Goal: Information Seeking & Learning: Check status

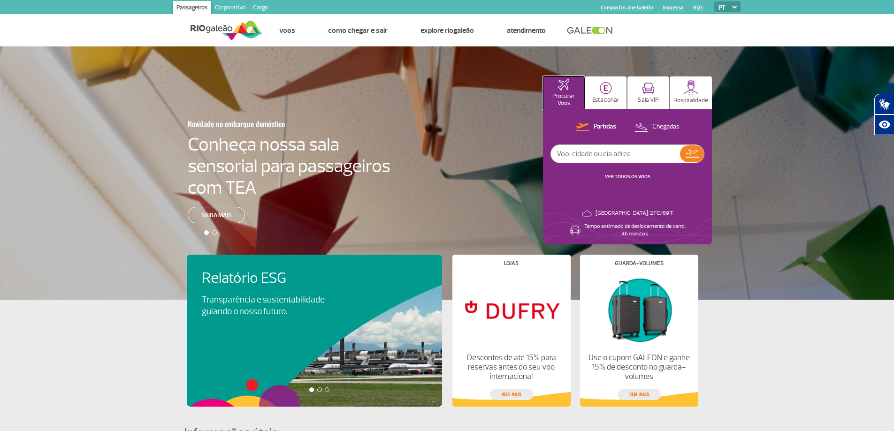
click at [564, 92] on button "Procurar Voos" at bounding box center [563, 93] width 41 height 33
click at [600, 124] on p "Partidas" at bounding box center [605, 127] width 23 height 9
click at [670, 127] on p "Chegadas" at bounding box center [665, 127] width 27 height 9
click at [618, 160] on input "text" at bounding box center [615, 154] width 129 height 18
type input "ib269"
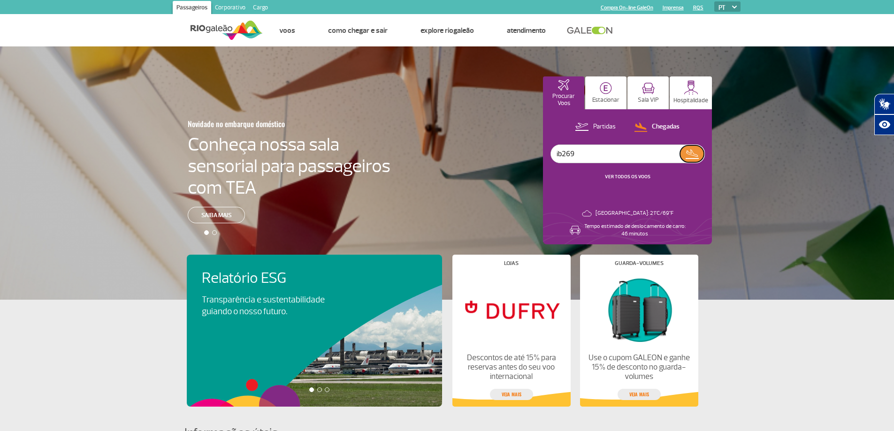
click at [700, 151] on button at bounding box center [692, 154] width 24 height 17
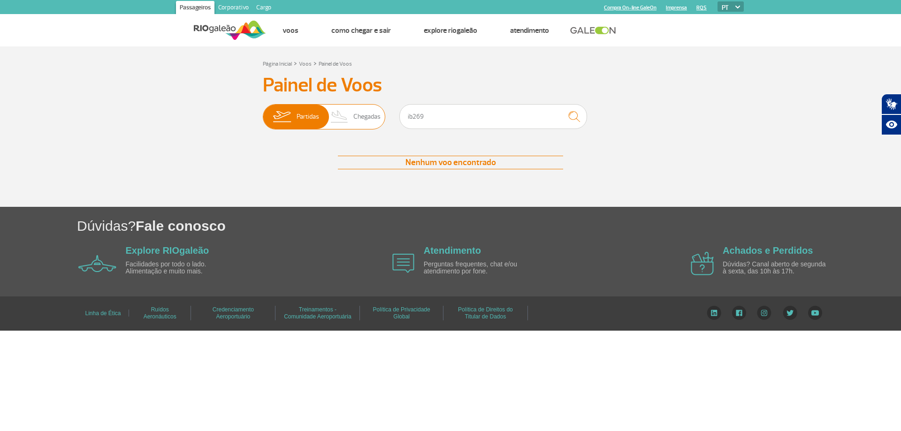
click at [299, 118] on span "Partidas" at bounding box center [308, 117] width 23 height 24
click at [263, 112] on input "Partidas Chegadas" at bounding box center [263, 112] width 0 height 0
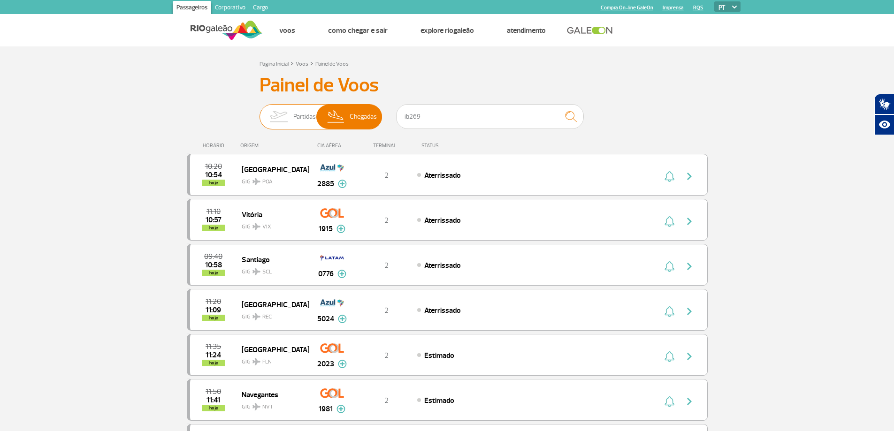
click at [353, 116] on span "Chegadas" at bounding box center [363, 117] width 27 height 24
click at [260, 112] on input "Partidas Chegadas" at bounding box center [260, 112] width 0 height 0
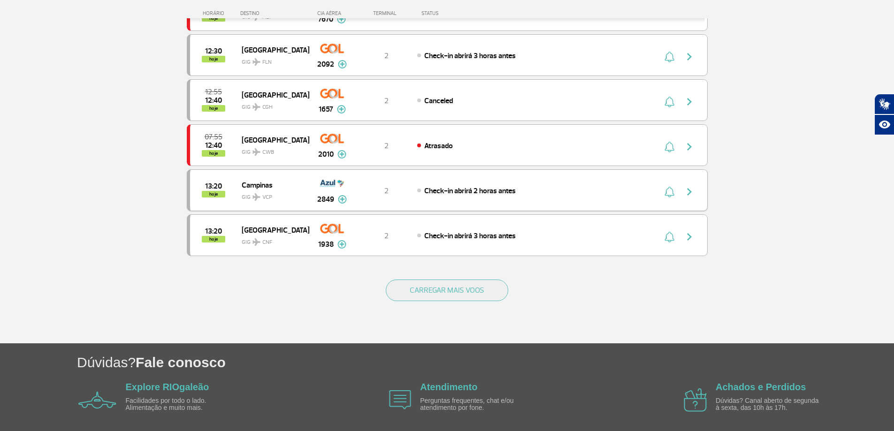
scroll to position [746, 0]
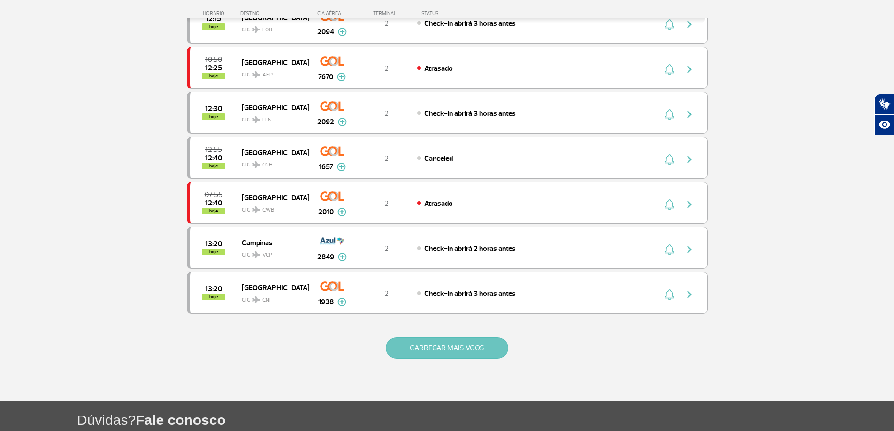
click at [432, 351] on button "CARREGAR MAIS VOOS" at bounding box center [447, 348] width 123 height 22
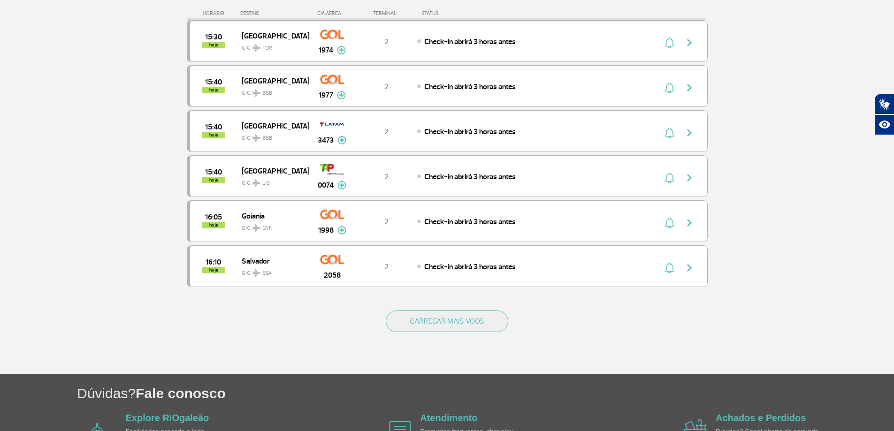
scroll to position [1732, 0]
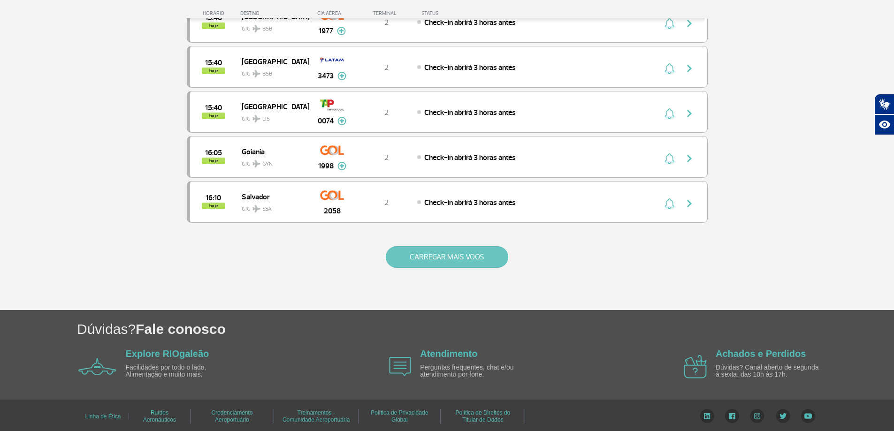
click at [460, 248] on button "CARREGAR MAIS VOOS" at bounding box center [447, 257] width 123 height 22
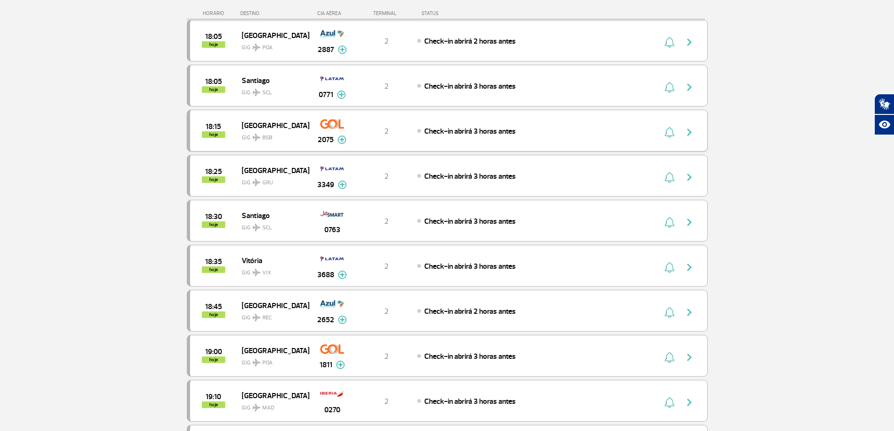
scroll to position [2483, 0]
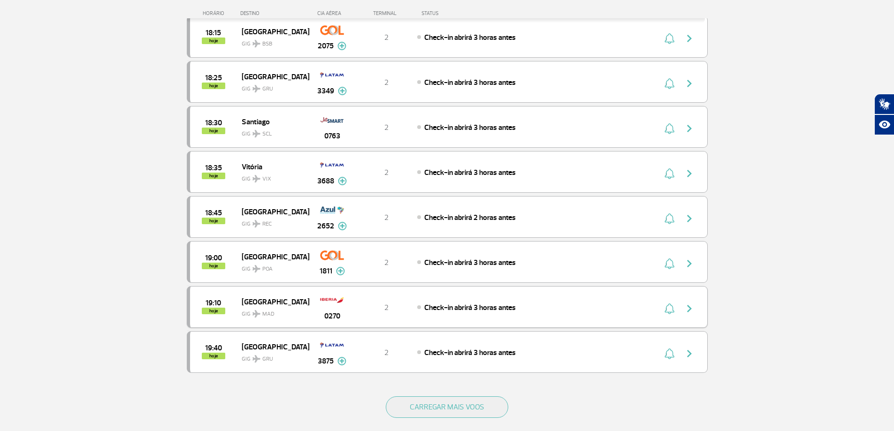
click at [690, 306] on img "button" at bounding box center [689, 308] width 11 height 11
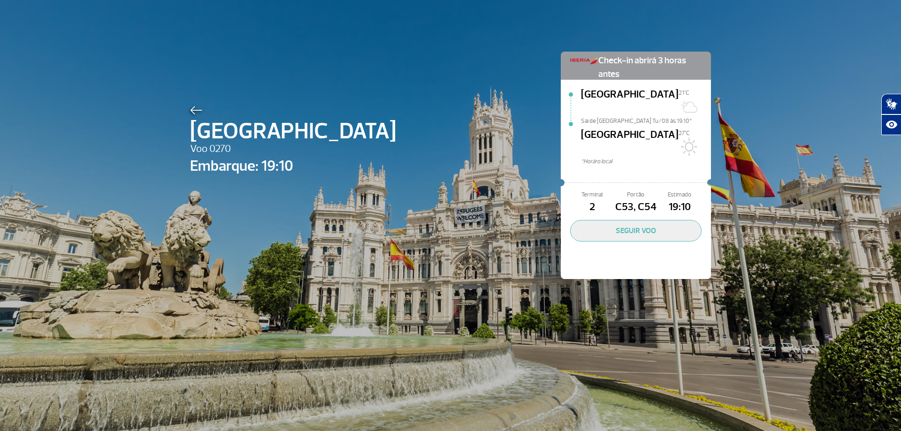
click at [190, 103] on div "Madrid Voo 0270 Embarque: 19:10 Check-in abrirá 3 horas antes [GEOGRAPHIC_DATA]…" at bounding box center [450, 151] width 535 height 303
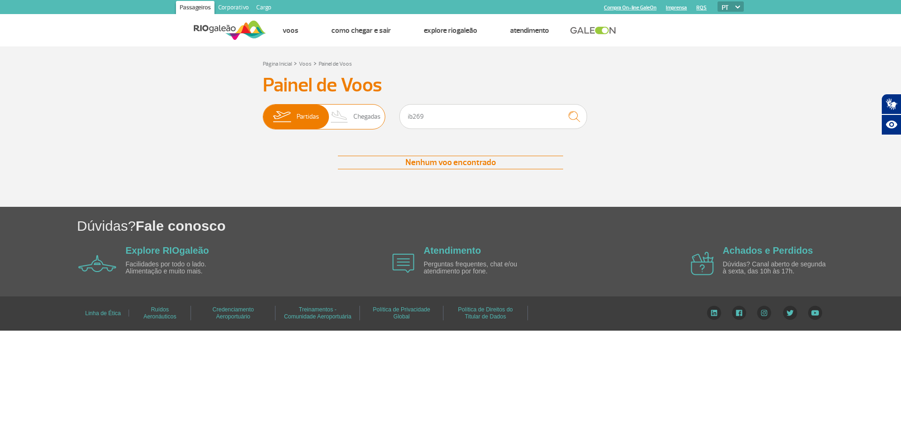
click at [361, 116] on span "Chegadas" at bounding box center [366, 117] width 27 height 24
click at [263, 112] on input "Partidas Chegadas" at bounding box center [263, 112] width 0 height 0
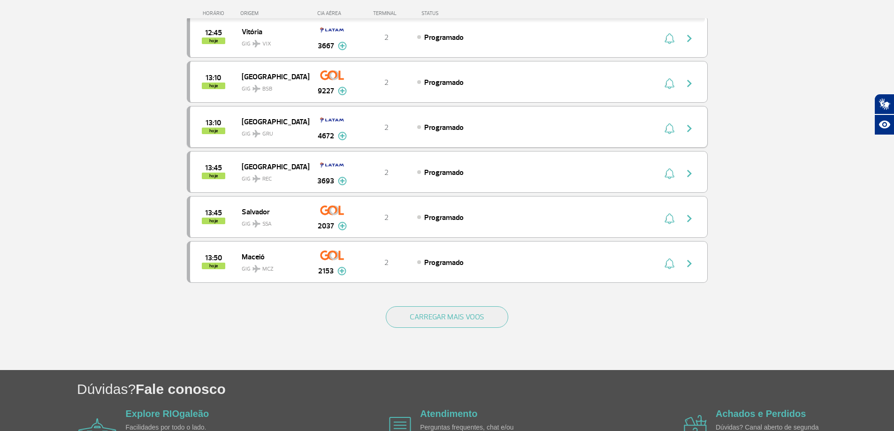
scroll to position [840, 0]
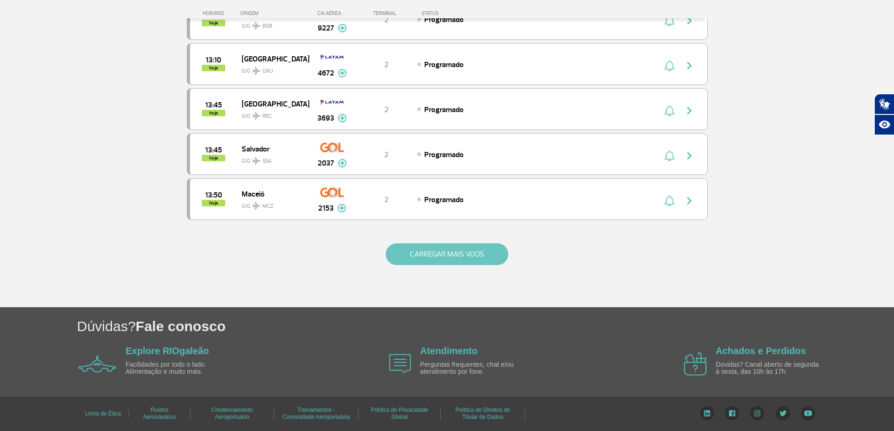
click at [429, 250] on button "CARREGAR MAIS VOOS" at bounding box center [447, 255] width 123 height 22
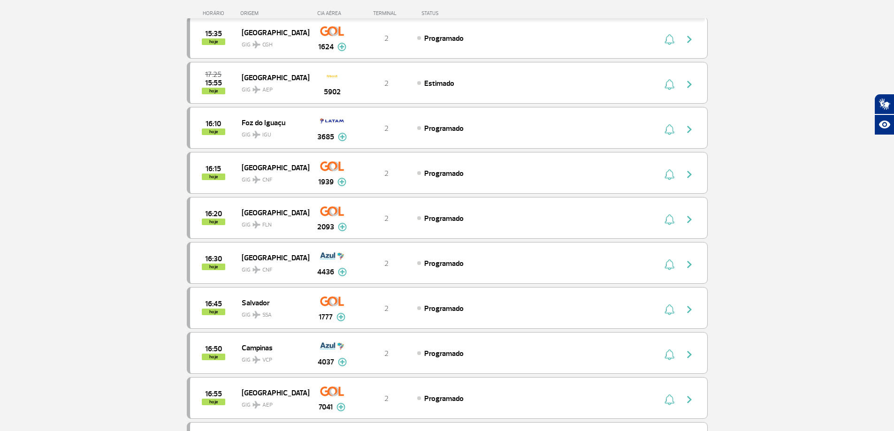
scroll to position [1732, 0]
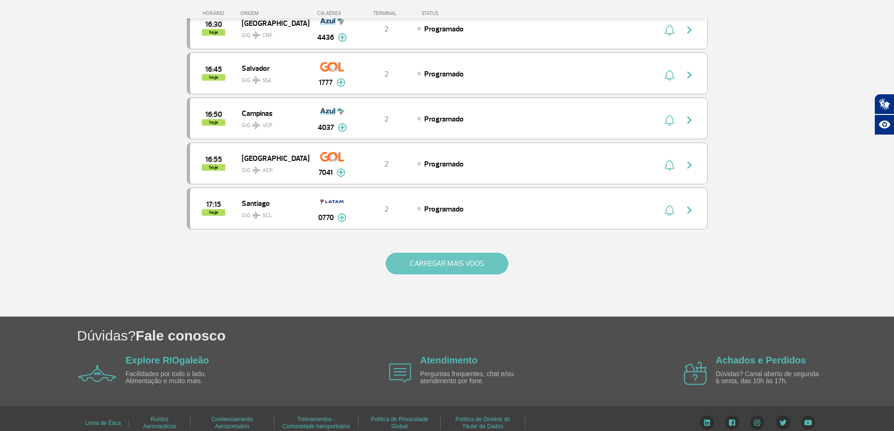
click at [452, 258] on button "CARREGAR MAIS VOOS" at bounding box center [447, 264] width 123 height 22
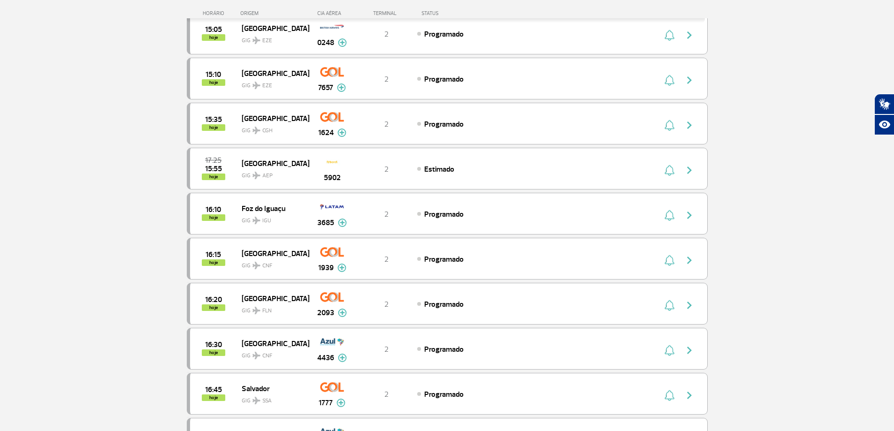
scroll to position [1356, 0]
